Goal: Task Accomplishment & Management: Manage account settings

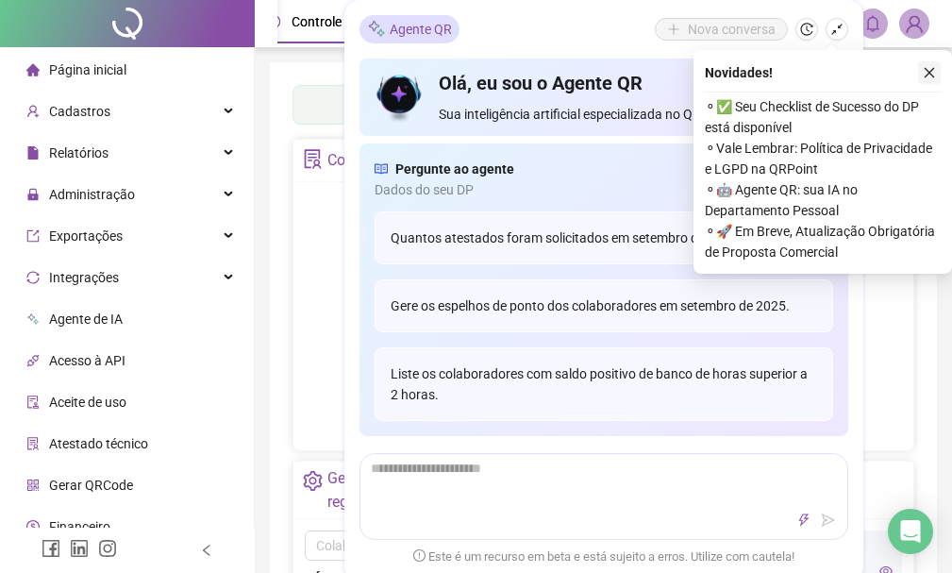
click at [932, 74] on icon "close" at bounding box center [929, 72] width 13 height 13
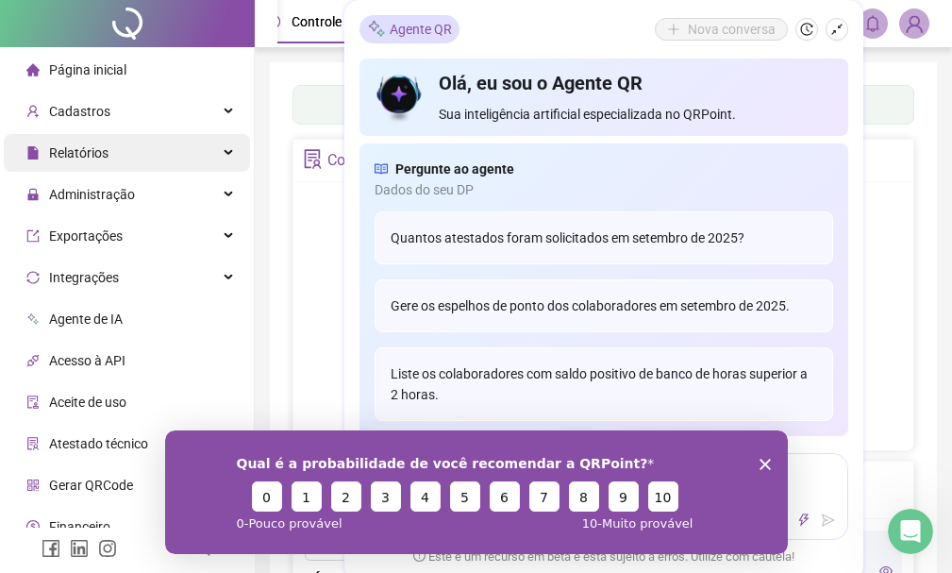
click at [136, 160] on div "Relatórios" at bounding box center [127, 153] width 246 height 38
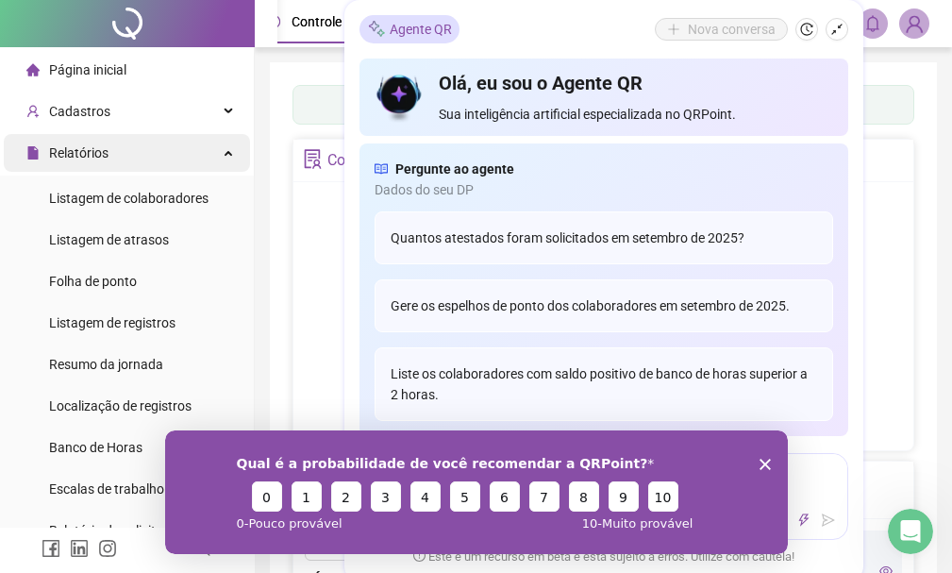
click at [146, 161] on div "Relatórios" at bounding box center [127, 153] width 246 height 38
click at [188, 148] on div "Relatórios" at bounding box center [127, 153] width 246 height 38
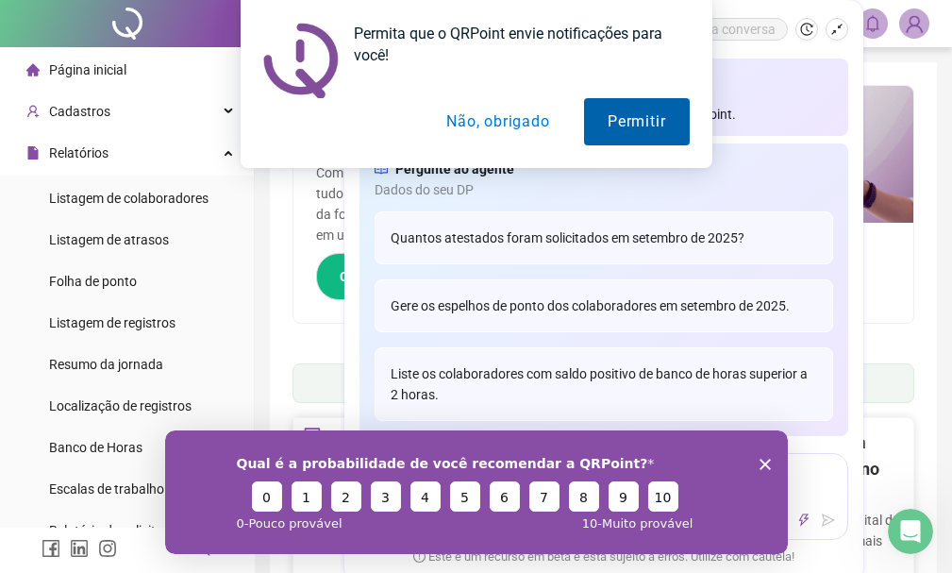
click at [648, 130] on button "Permitir" at bounding box center [636, 121] width 105 height 47
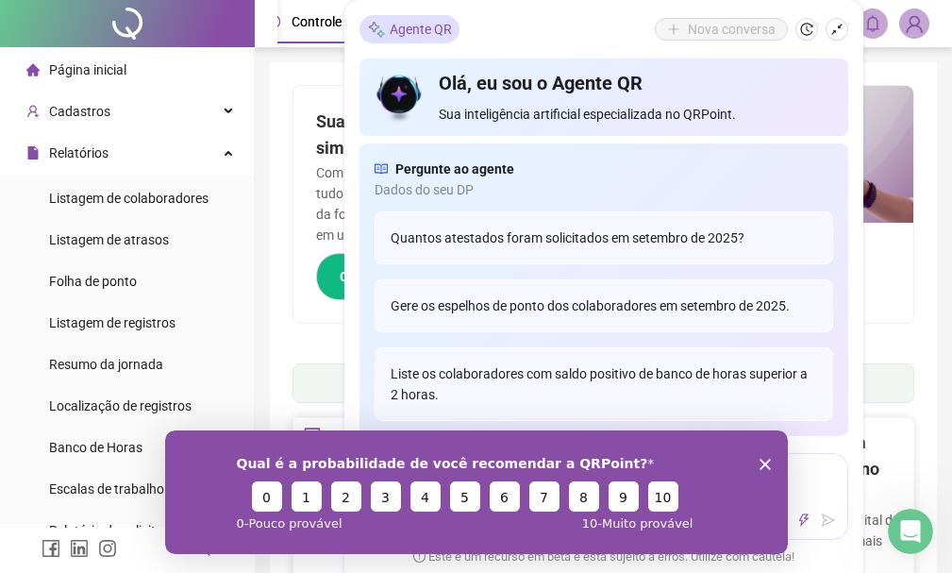
click at [771, 459] on div "Qual é a probabilidade de você recomendar a QRPoint? 0 1 2 3 4 5 6 7 8 9 10 0 -…" at bounding box center [475, 491] width 623 height 124
click at [761, 456] on div "Qual é a probabilidade de você recomendar a QRPoint? 0 1 2 3 4 5 6 7 8 9 10 0 -…" at bounding box center [475, 491] width 623 height 124
click at [764, 460] on icon "Encerrar pesquisa" at bounding box center [764, 463] width 11 height 11
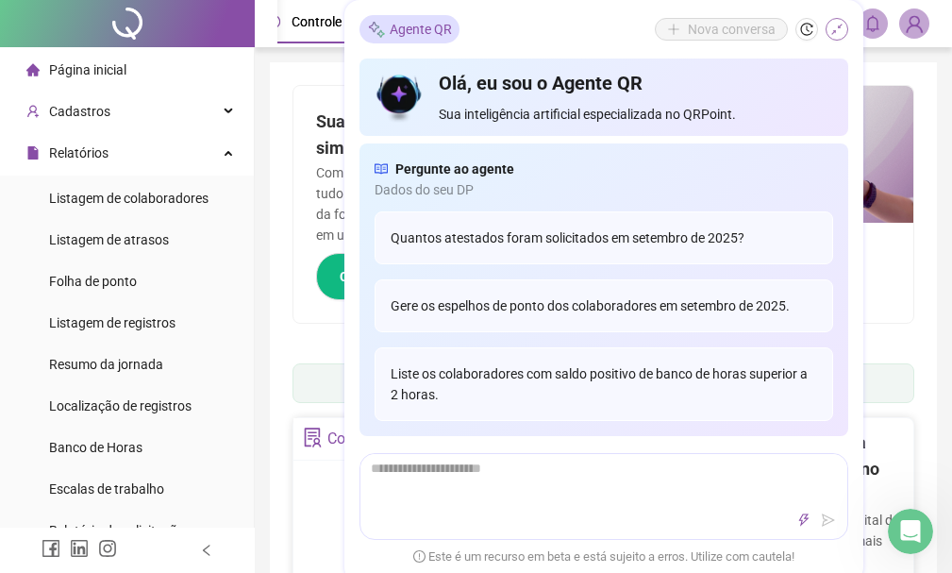
click at [835, 33] on icon "shrink" at bounding box center [837, 29] width 11 height 11
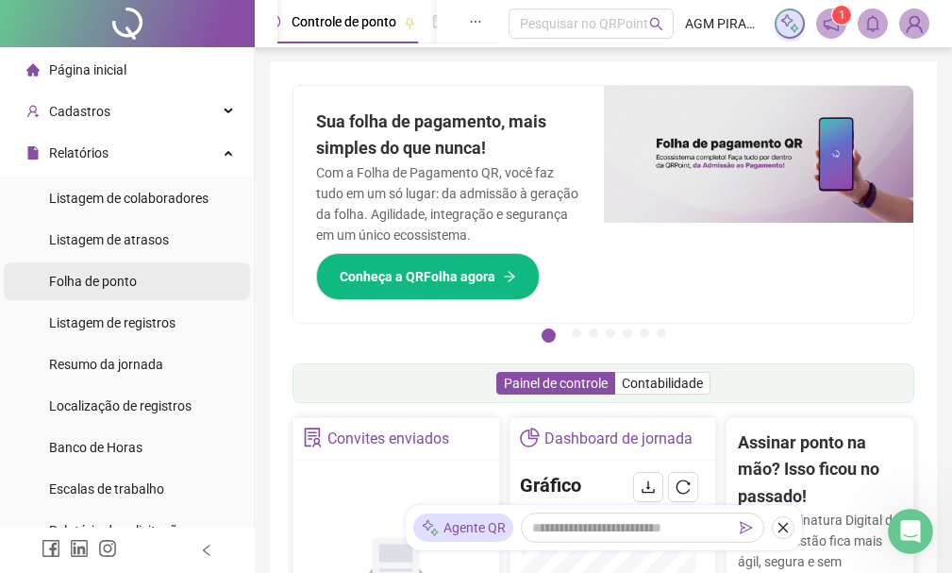
click at [90, 283] on span "Folha de ponto" at bounding box center [93, 281] width 88 height 15
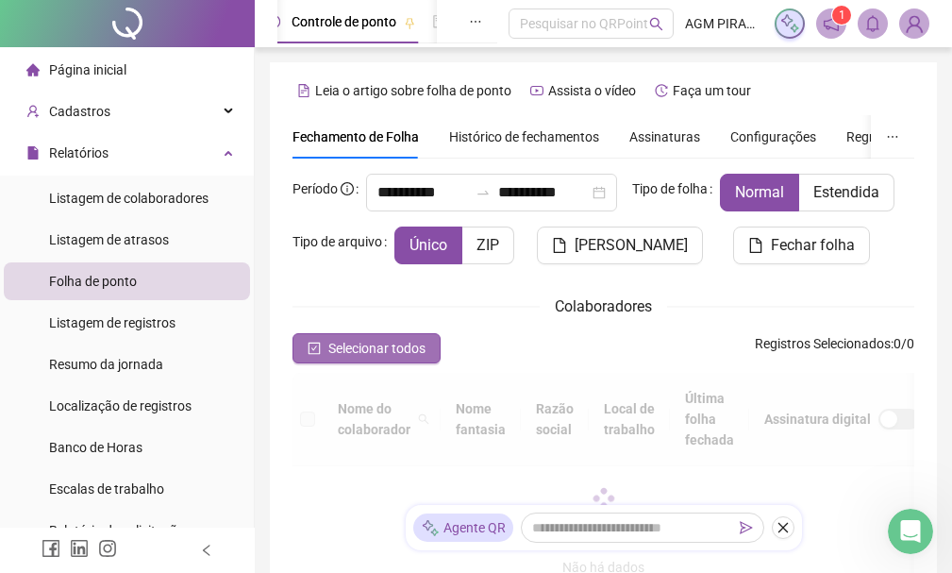
scroll to position [186, 0]
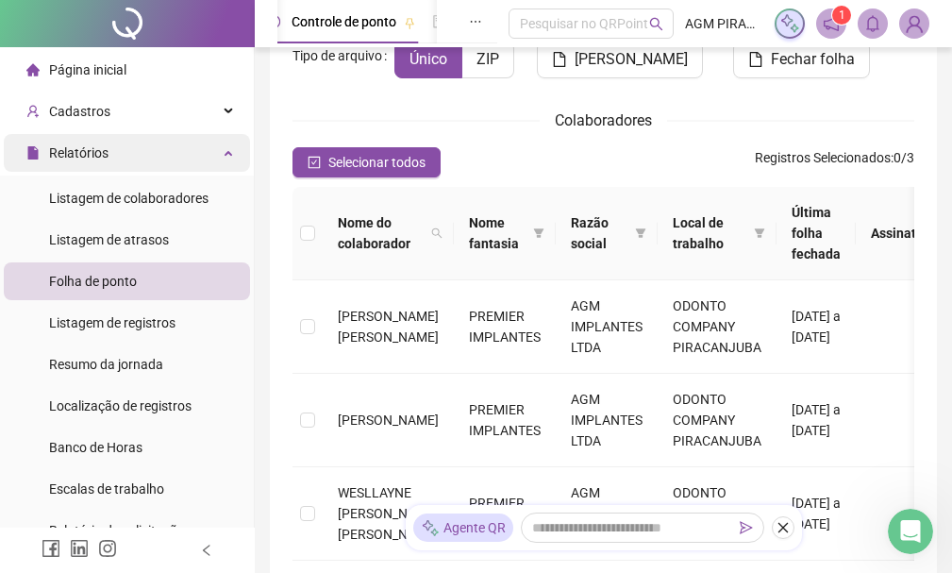
click at [120, 149] on div "Relatórios" at bounding box center [127, 153] width 246 height 38
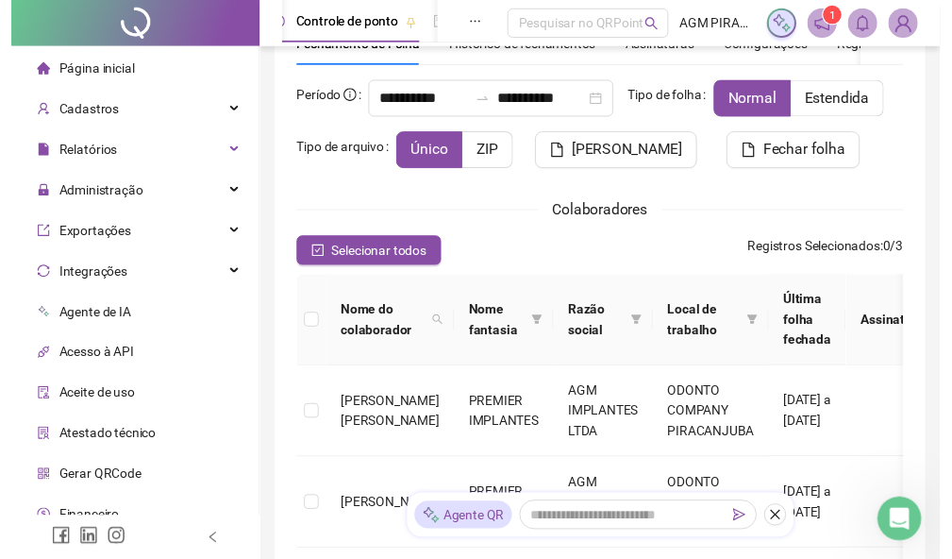
scroll to position [0, 0]
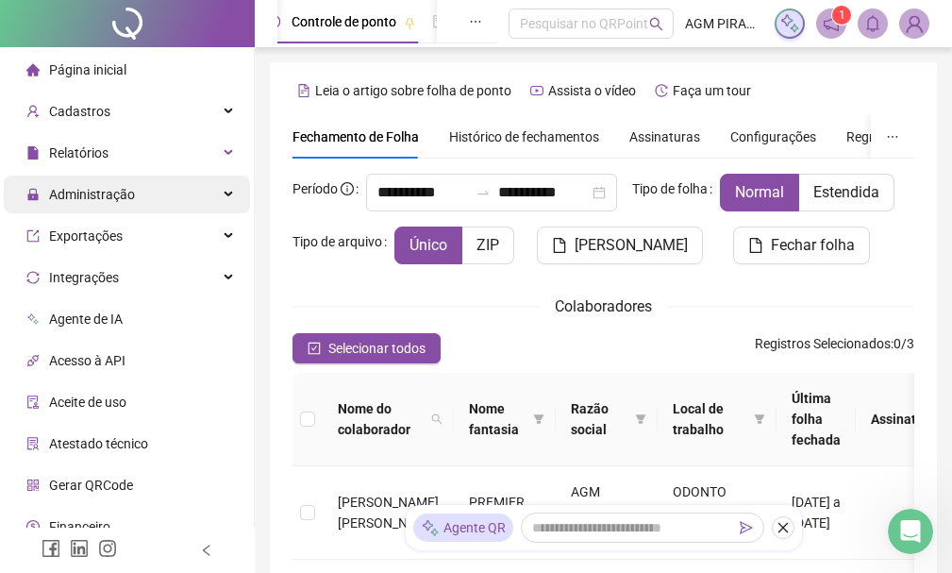
click at [154, 207] on div "Administração" at bounding box center [127, 195] width 246 height 38
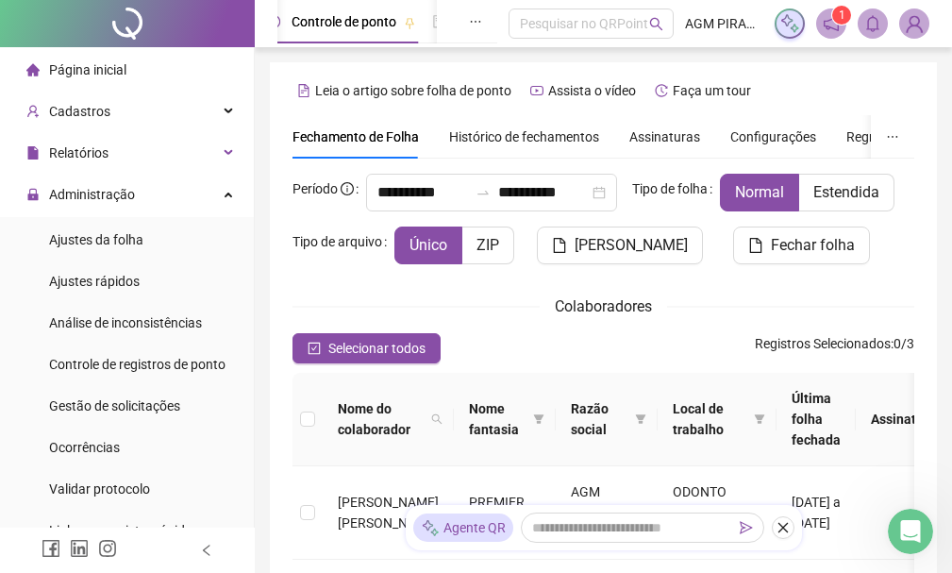
click at [156, 260] on ul "Ajustes da folha Ajustes rápidos Análise de inconsistências Controle de registr…" at bounding box center [127, 385] width 254 height 336
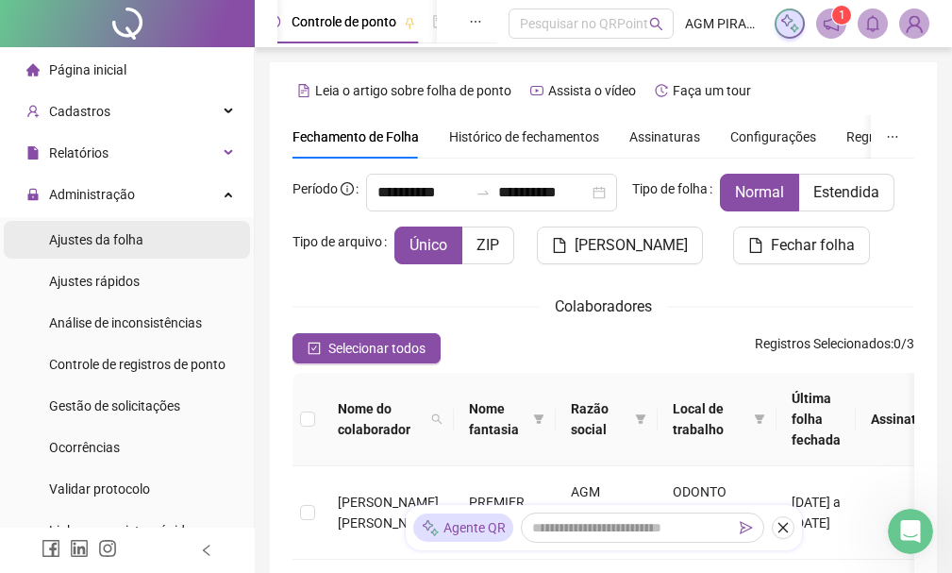
click at [156, 241] on li "Ajustes da folha" at bounding box center [127, 240] width 246 height 38
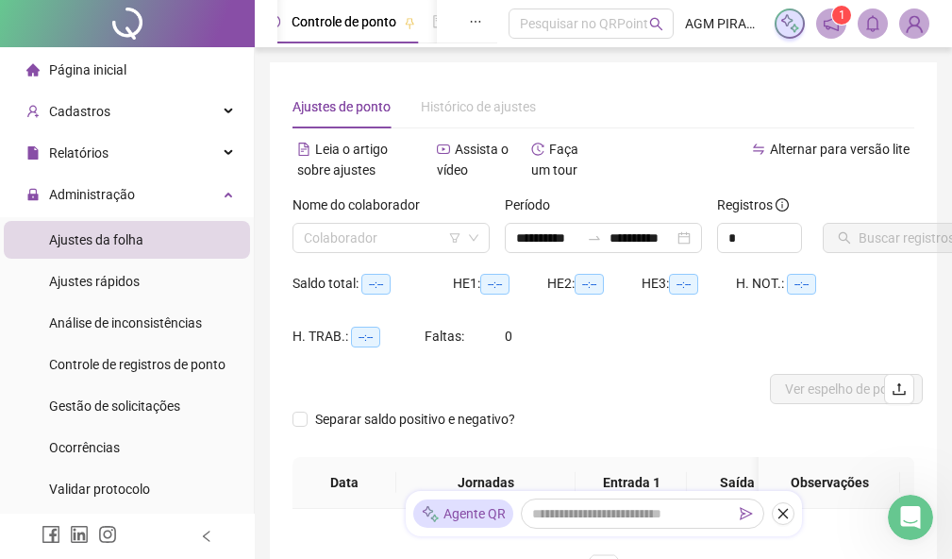
type input "**********"
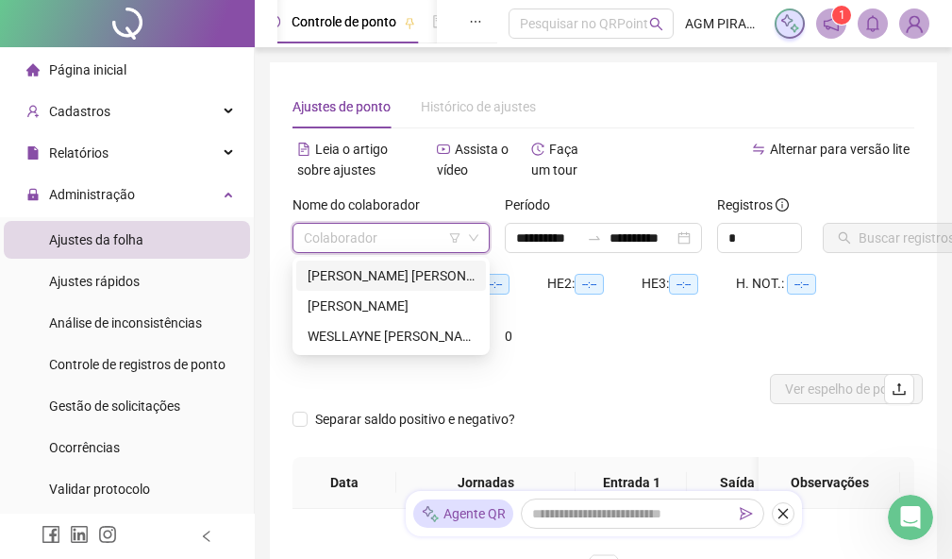
click at [330, 236] on input "search" at bounding box center [383, 238] width 158 height 28
click at [345, 275] on div "[PERSON_NAME] [PERSON_NAME]" at bounding box center [391, 275] width 167 height 21
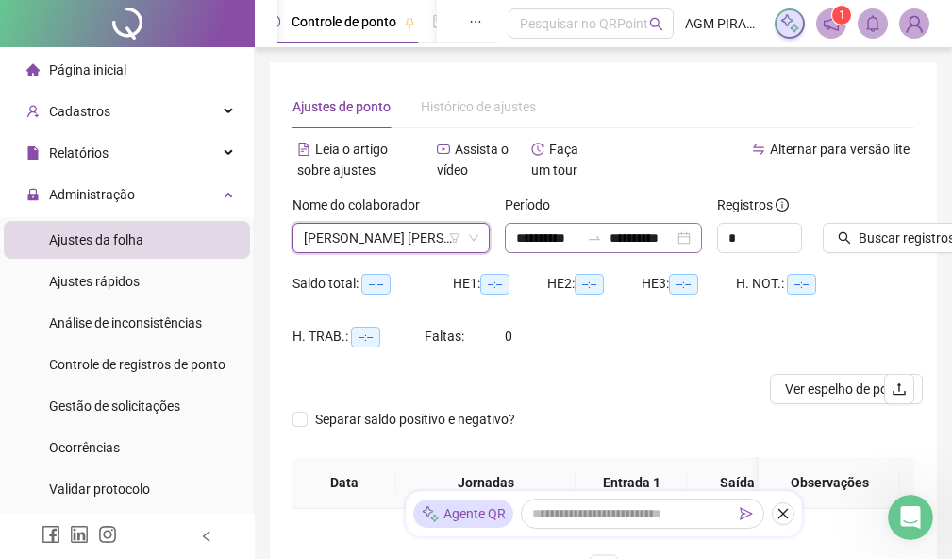
click at [682, 241] on div "**********" at bounding box center [603, 238] width 197 height 30
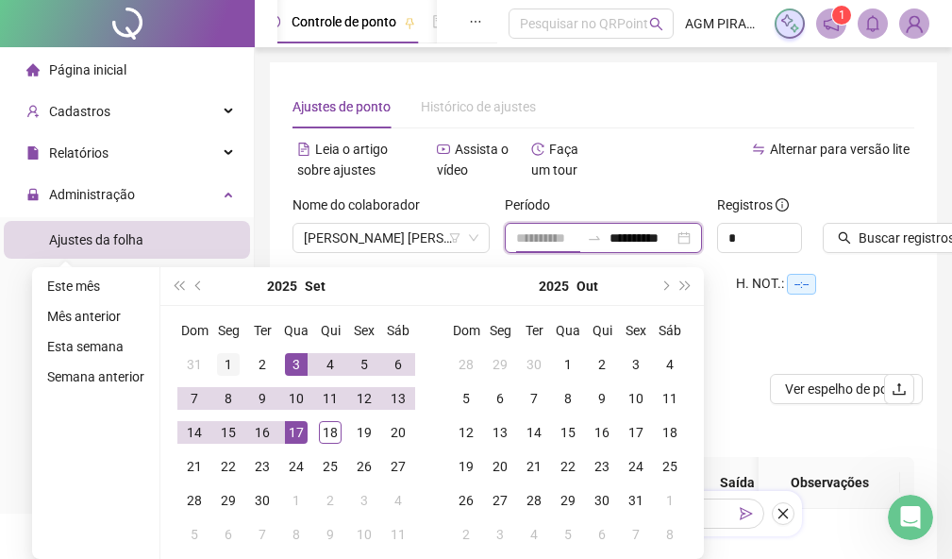
type input "**********"
click at [229, 353] on div "1" at bounding box center [228, 364] width 23 height 23
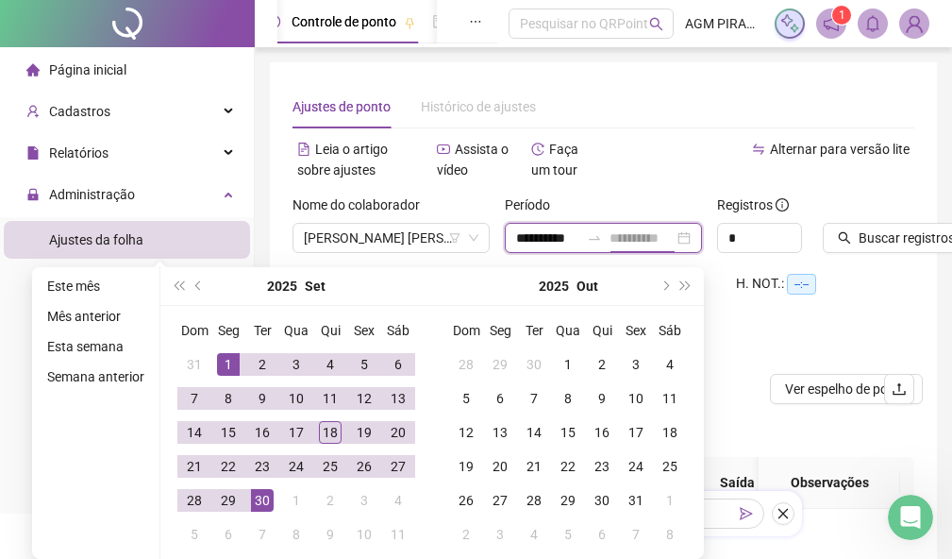
type input "**********"
click at [254, 499] on div "30" at bounding box center [262, 500] width 23 height 23
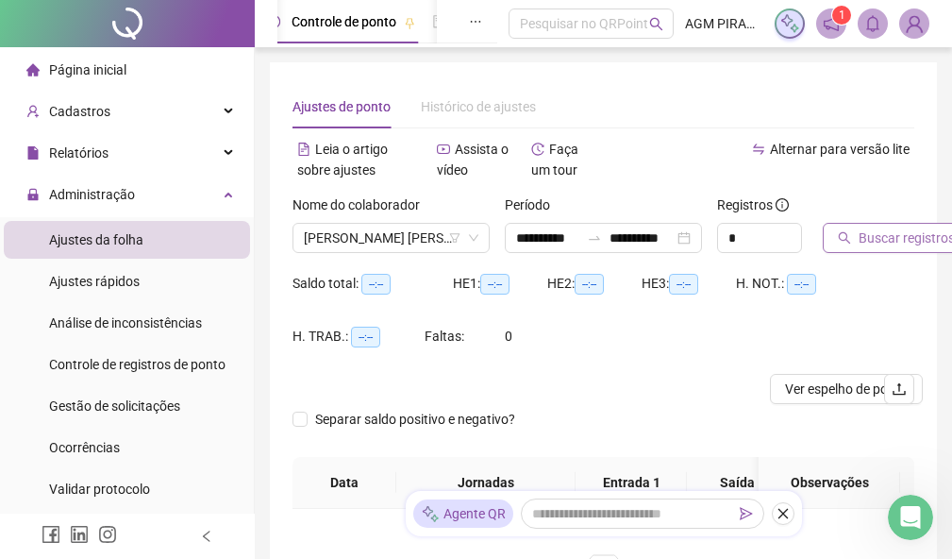
click at [901, 239] on span "Buscar registros" at bounding box center [907, 237] width 96 height 21
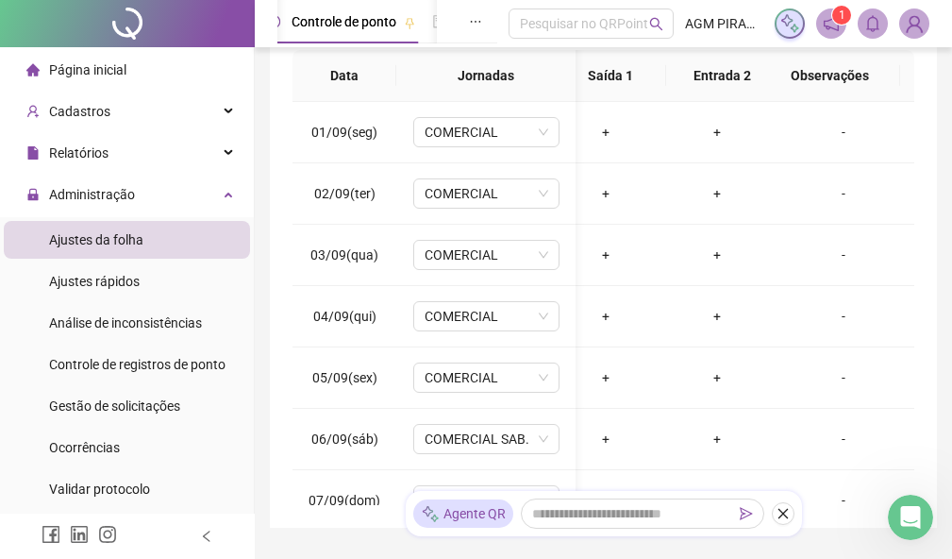
scroll to position [0, 262]
